Goal: Information Seeking & Learning: Check status

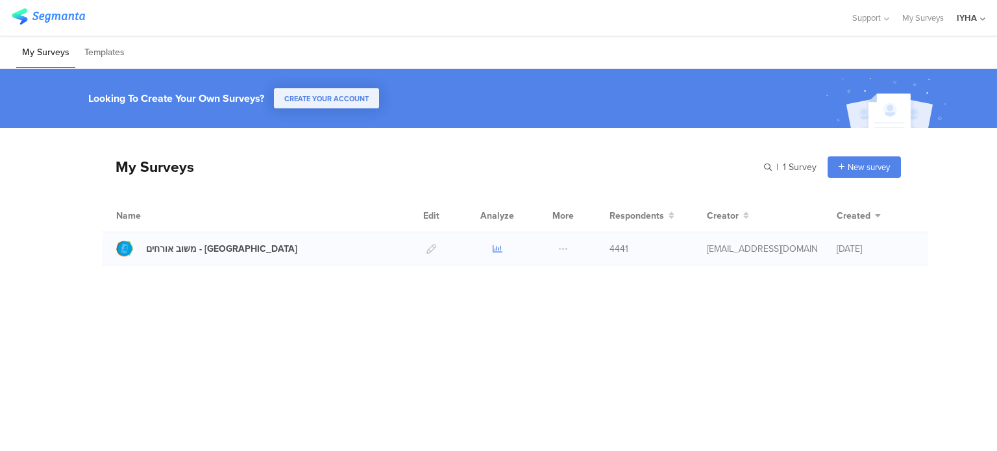
click at [495, 250] on icon at bounding box center [497, 249] width 10 height 10
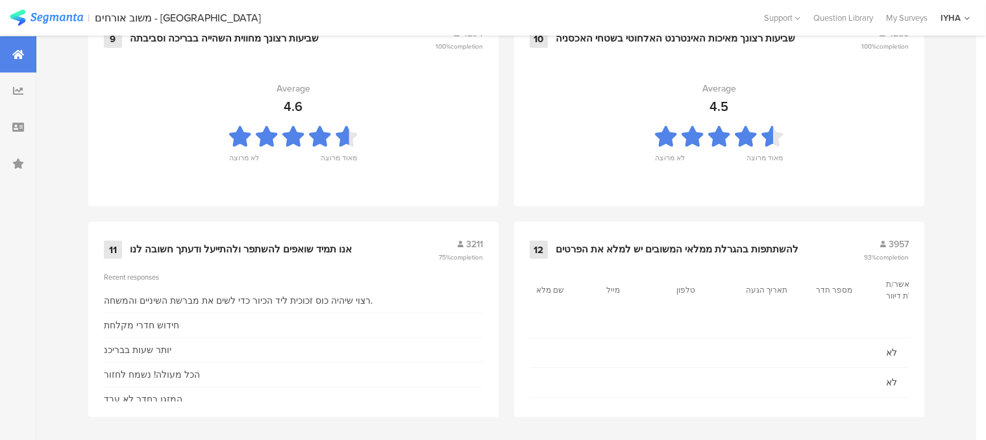
scroll to position [1459, 0]
click at [331, 243] on div "אנו תמיד שואפים להשתפר ולהתייעל ודעתך חשובה לנו" at bounding box center [241, 249] width 222 height 13
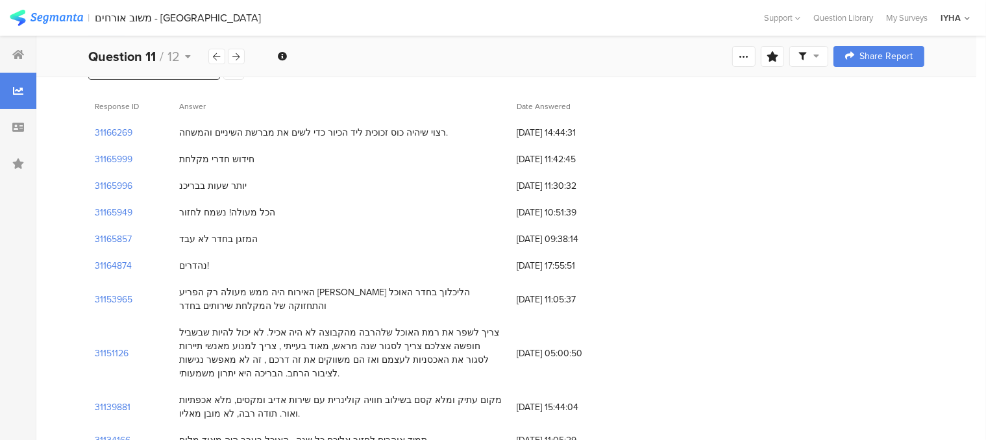
scroll to position [130, 0]
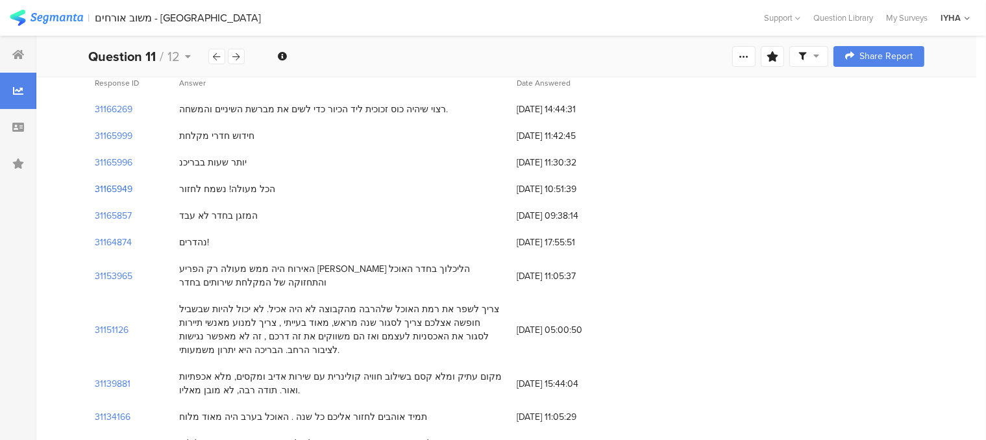
click at [127, 188] on section "31165949" at bounding box center [114, 189] width 38 height 14
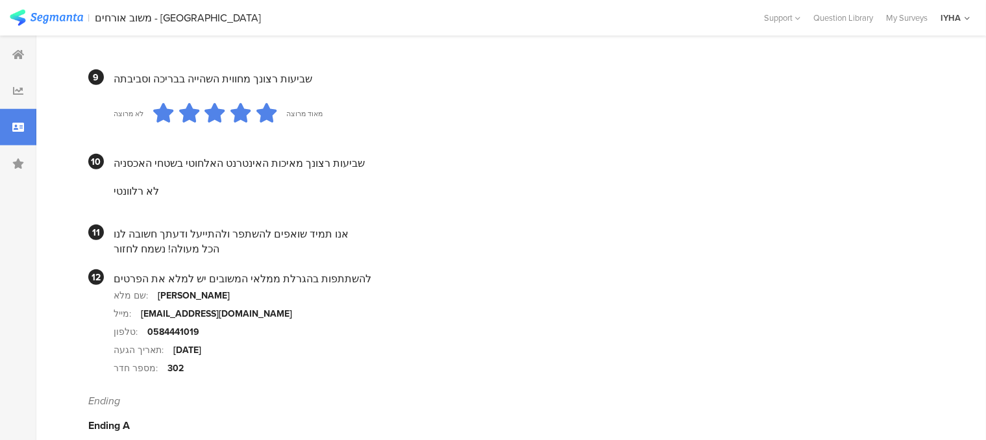
scroll to position [1226, 0]
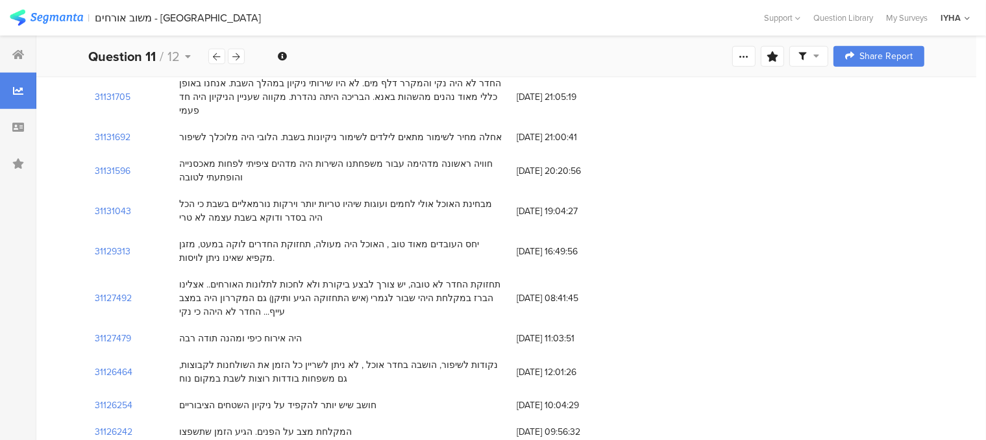
scroll to position [130, 0]
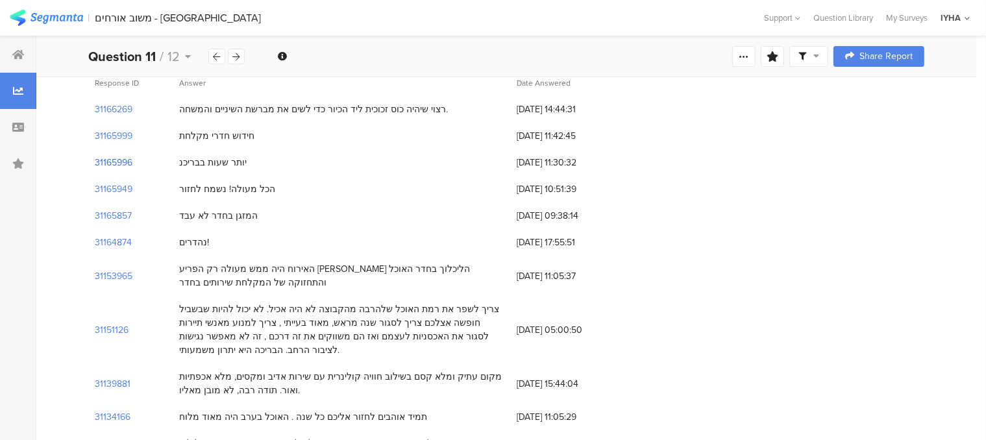
click at [122, 160] on section "31165996" at bounding box center [114, 163] width 38 height 14
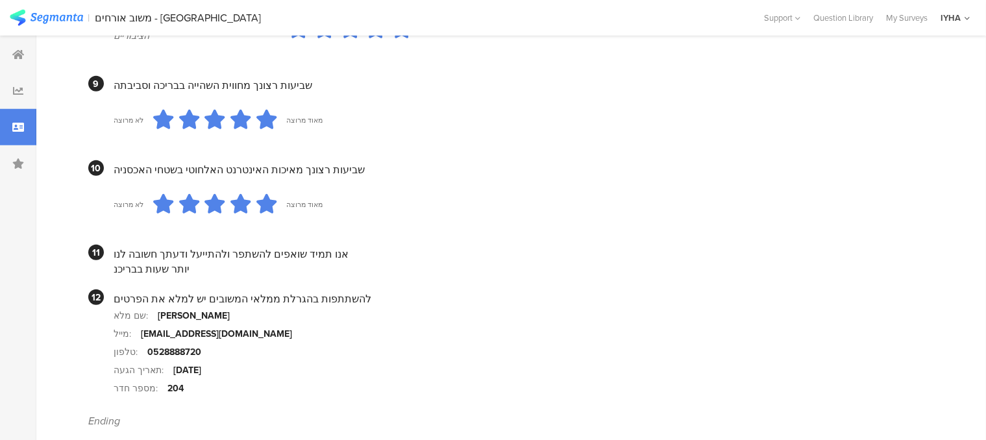
scroll to position [1233, 0]
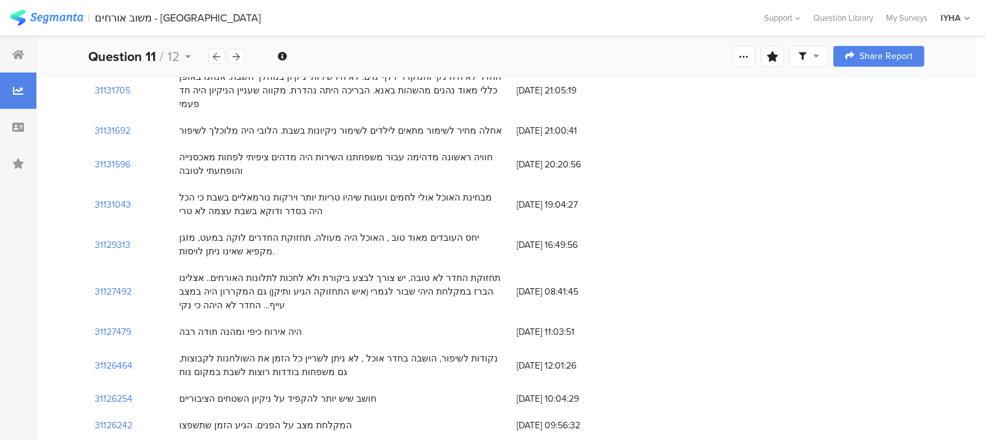
scroll to position [130, 0]
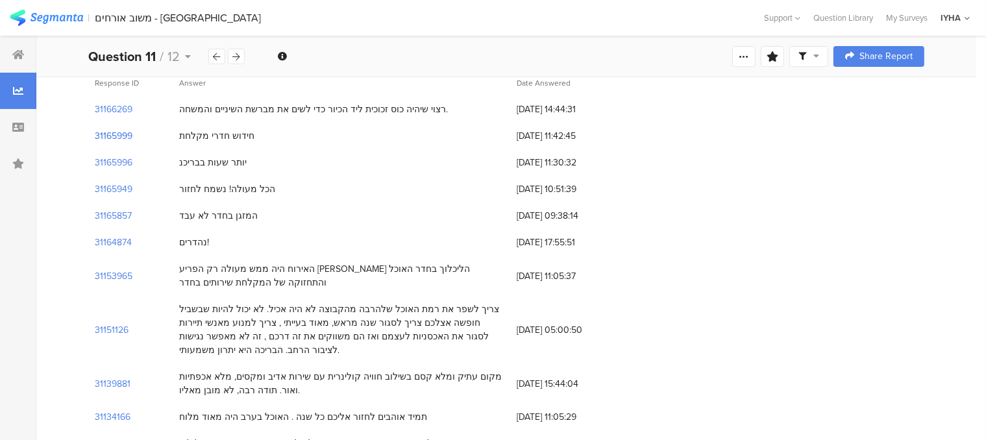
click at [112, 134] on section "31165999" at bounding box center [114, 136] width 38 height 14
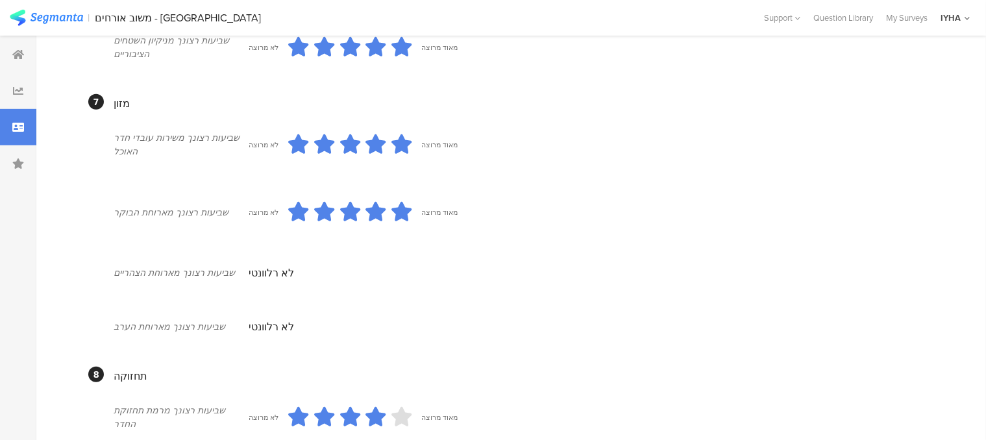
scroll to position [714, 0]
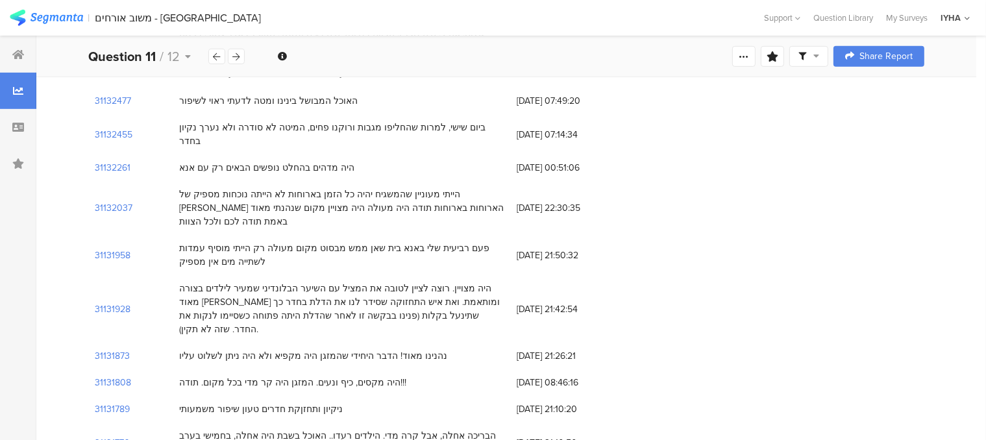
scroll to position [130, 0]
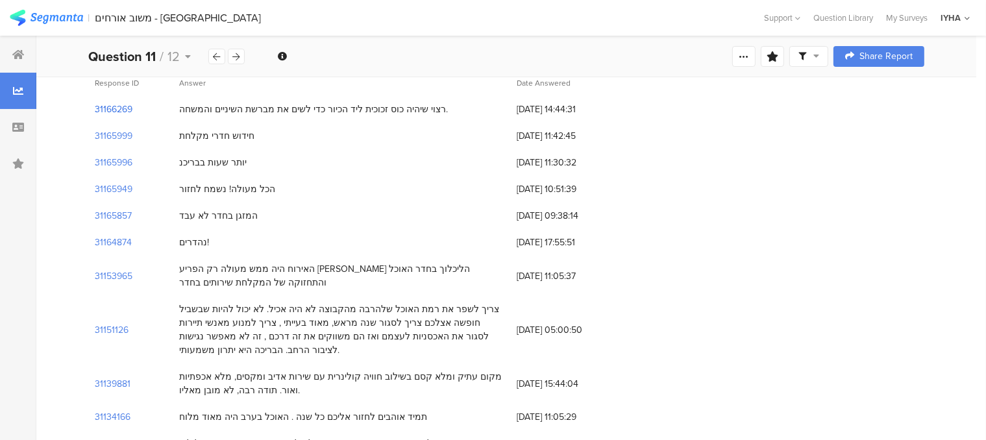
click at [124, 110] on section "31166269" at bounding box center [114, 110] width 38 height 14
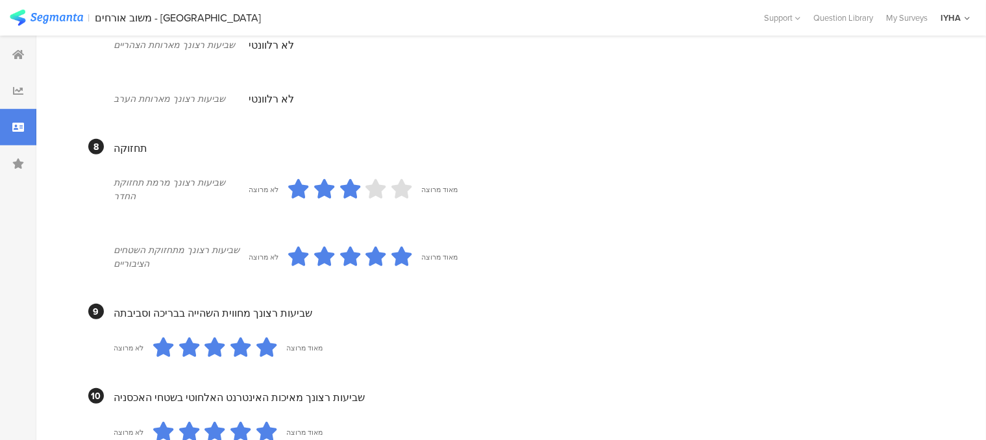
scroll to position [962, 0]
